Goal: Find specific page/section: Find specific page/section

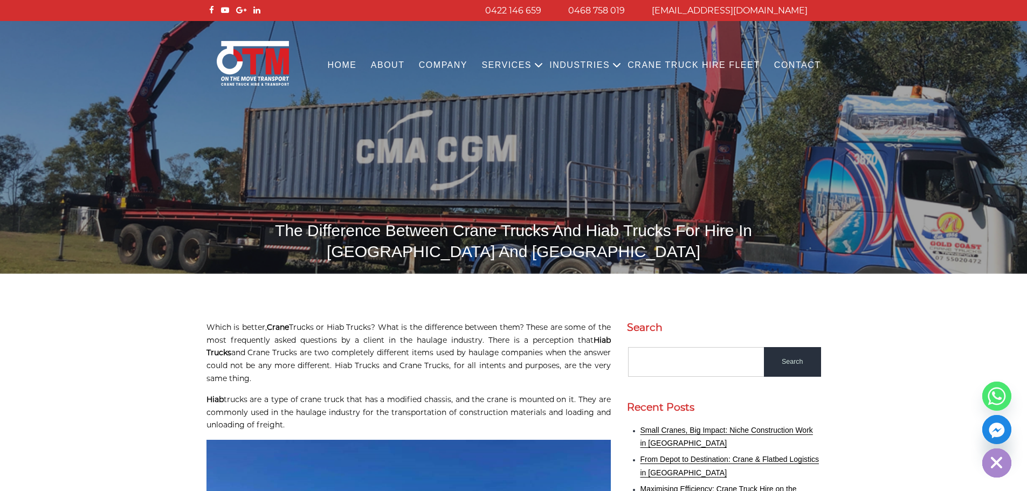
click at [672, 67] on link "Crane Truck Hire Fleet" at bounding box center [693, 66] width 147 height 30
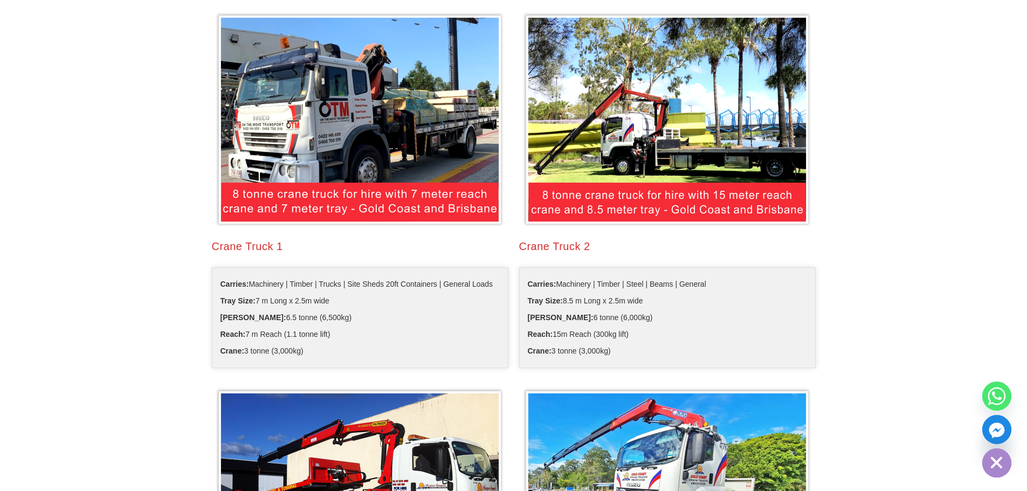
scroll to position [292, 0]
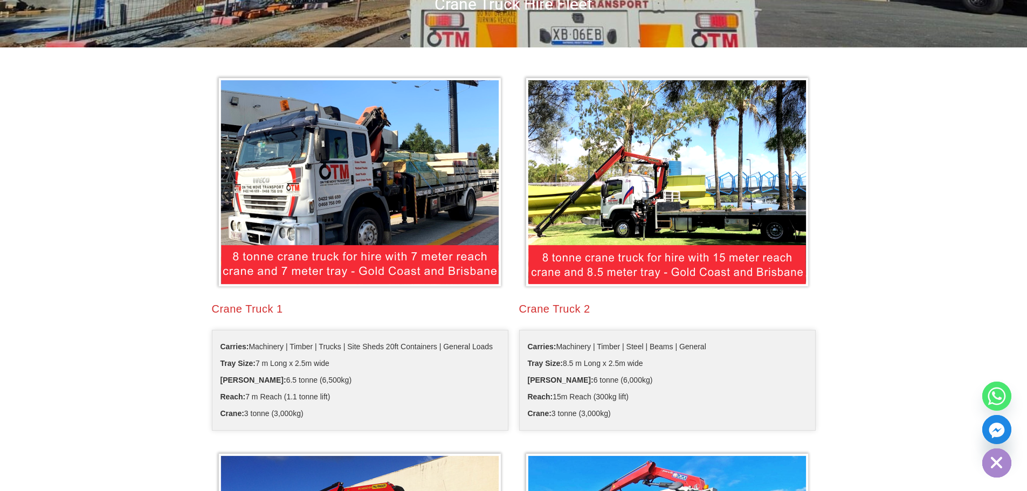
click at [300, 252] on img at bounding box center [360, 182] width 291 height 217
click at [302, 251] on img at bounding box center [360, 182] width 291 height 217
click at [327, 189] on img at bounding box center [360, 182] width 291 height 217
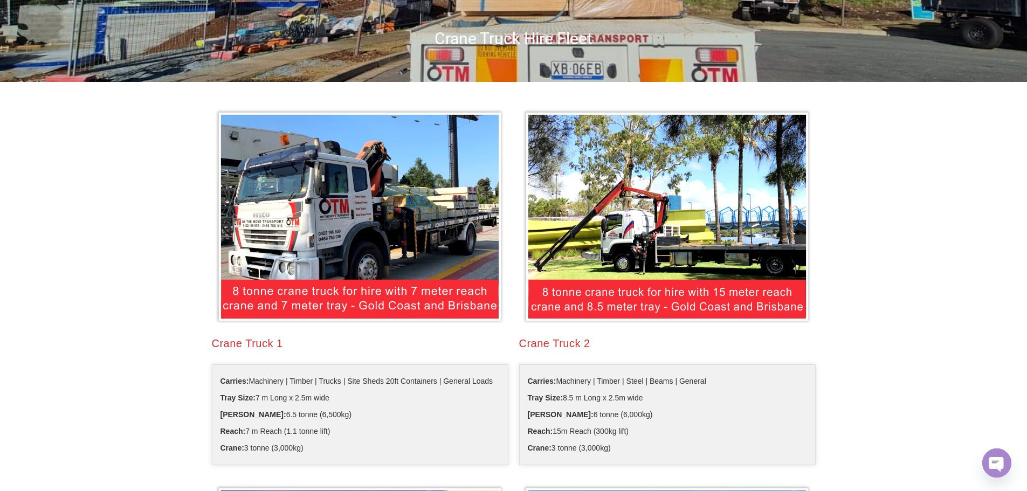
scroll to position [0, 0]
